Goal: Task Accomplishment & Management: Manage account settings

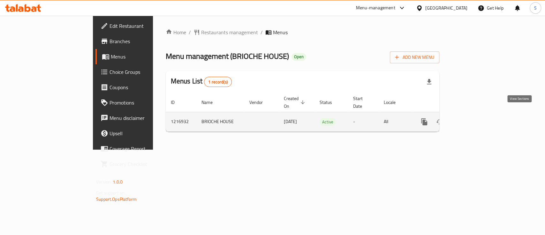
click at [474, 118] on icon "enhanced table" at bounding box center [471, 122] width 8 height 8
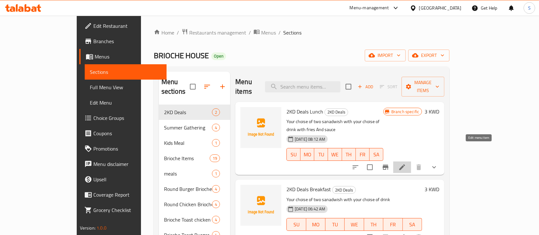
click at [406, 163] on icon at bounding box center [402, 167] width 8 height 8
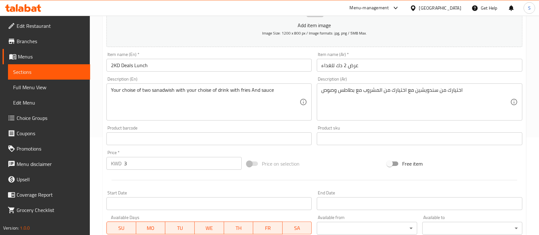
scroll to position [97, 0]
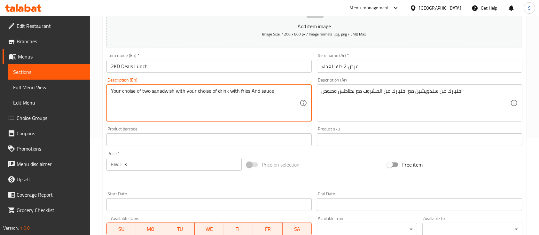
click at [149, 89] on textarea "Your choise of two sanadwish with your choise of drink with fries And sauce" at bounding box center [205, 103] width 188 height 30
type textarea "Your choise of sanadwish with your choise of drink with fries And sauce"
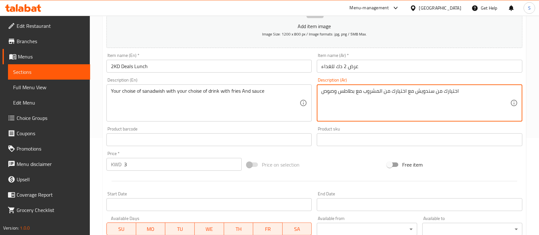
click at [430, 88] on textarea "اختيارك من سندويش مع اختيارك من المشروب مع بطاطس وصوص" at bounding box center [415, 103] width 188 height 30
click at [429, 89] on textarea "اختيارك من الساندويتش مع اختيارك من المشروب مع بطاطس وصوص" at bounding box center [415, 103] width 188 height 30
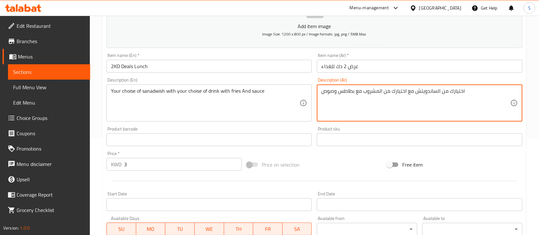
click at [429, 89] on textarea "اختيارك من الساندويتش مع اختيارك من المشروب مع بطاطس وصوص" at bounding box center [415, 103] width 188 height 30
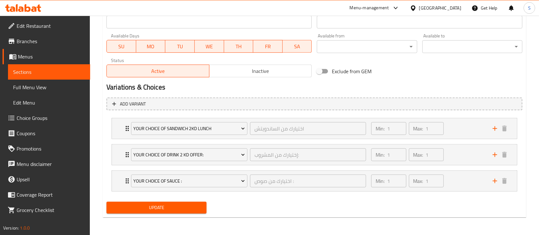
type textarea "اختيارك من الساندويتش مع اختيارك من المشروب مع بطاطس وصوص"
click at [187, 213] on button "Update" at bounding box center [156, 208] width 100 height 12
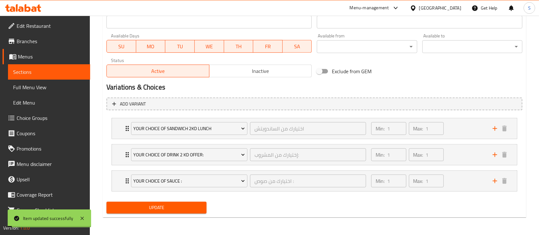
scroll to position [0, 0]
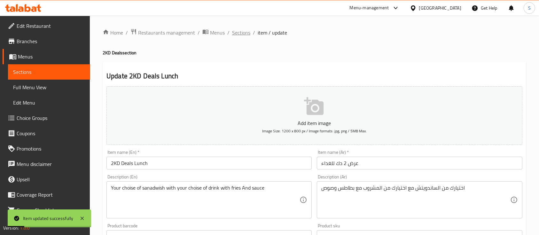
click at [238, 34] on span "Sections" at bounding box center [241, 33] width 18 height 8
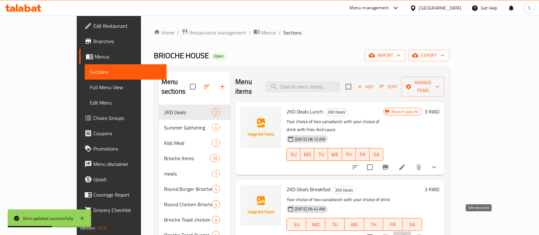
click at [406, 233] on icon at bounding box center [402, 237] width 8 height 8
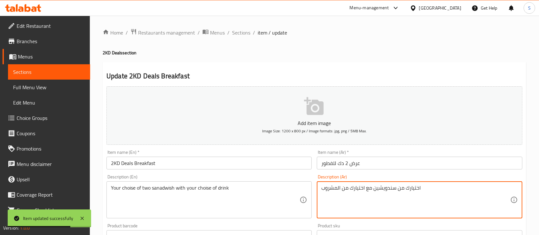
click at [388, 187] on textarea "اختيارك من سندويشين مع اختيارك من المشروب" at bounding box center [415, 200] width 188 height 30
paste textarea "لساندويتش"
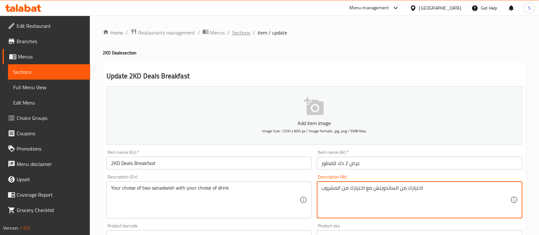
type textarea "اختيارك من الساندويتش مع اختيارك من المشروب"
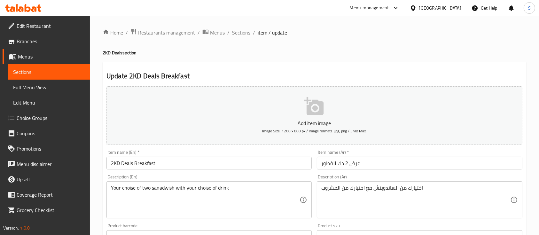
click at [233, 29] on span "Sections" at bounding box center [241, 33] width 18 height 8
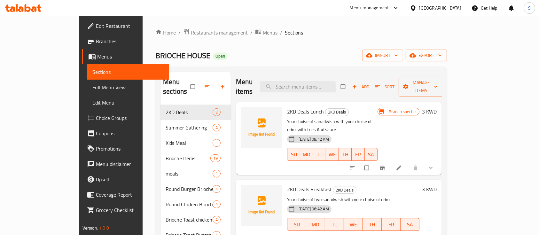
click at [389, 6] on div "Menu-management" at bounding box center [368, 8] width 39 height 8
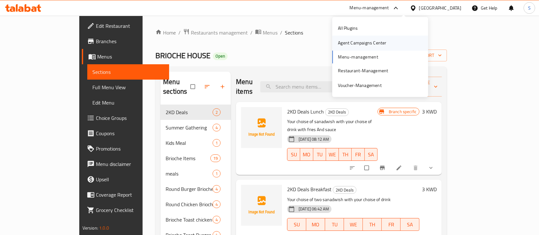
click at [378, 42] on div "Agent Campaigns Center" at bounding box center [362, 43] width 48 height 7
